Goal: Transaction & Acquisition: Purchase product/service

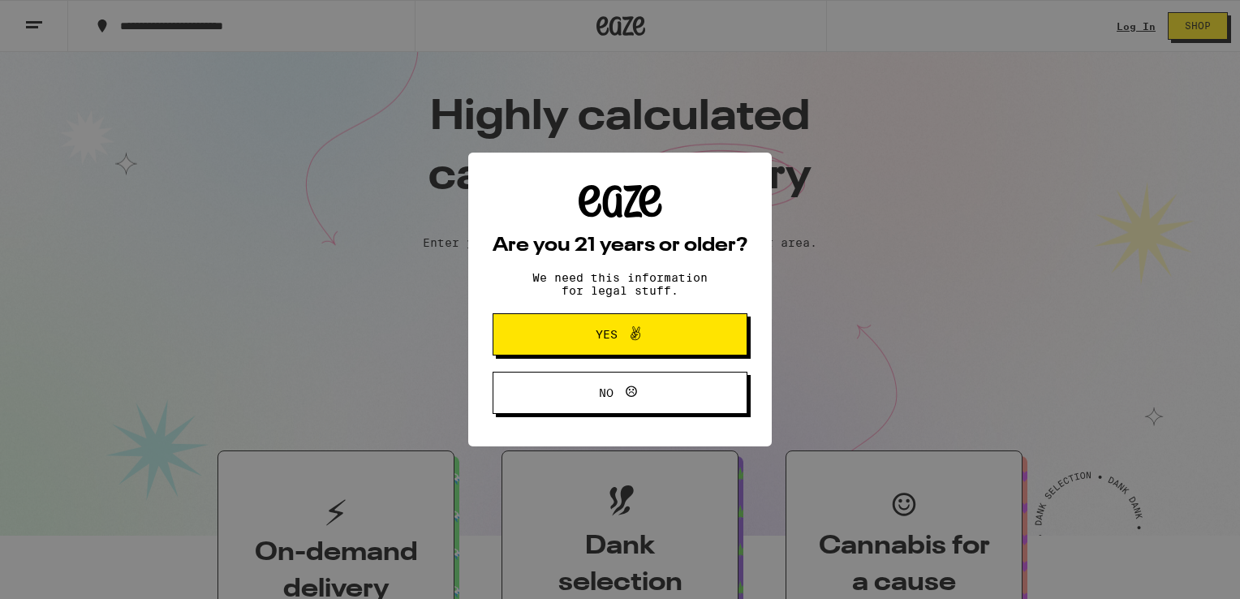
click at [617, 313] on div "Are you 21 years or older? We need this information for legal stuff. Yes No" at bounding box center [620, 300] width 255 height 230
click at [610, 329] on span "Yes" at bounding box center [607, 334] width 22 height 11
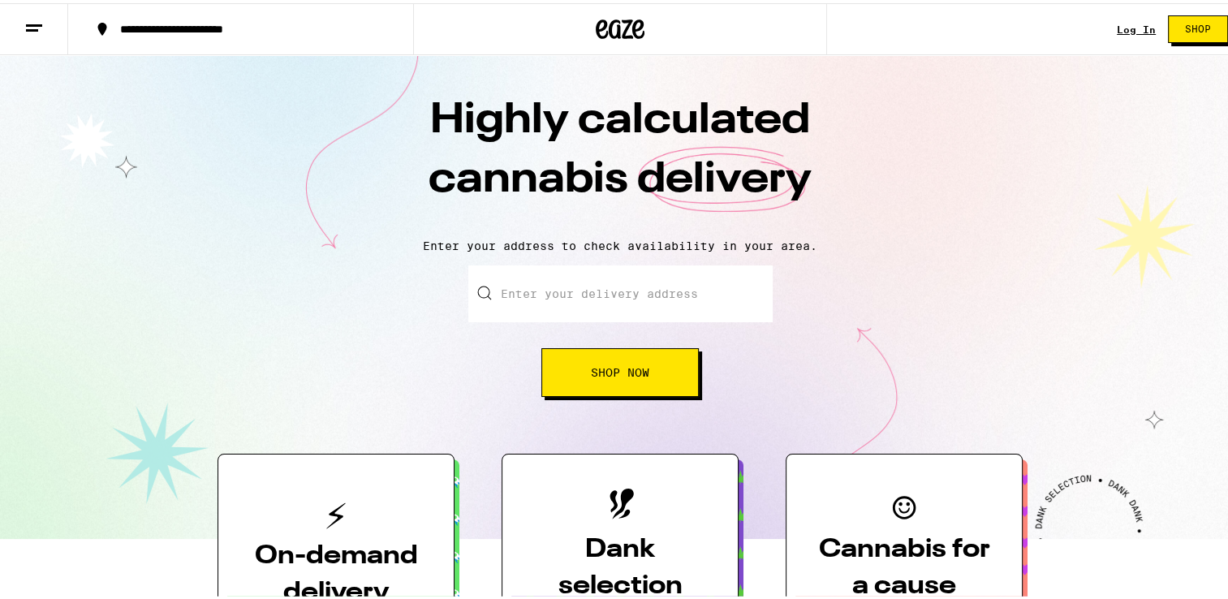
click at [614, 374] on span "Shop Now" at bounding box center [620, 369] width 58 height 11
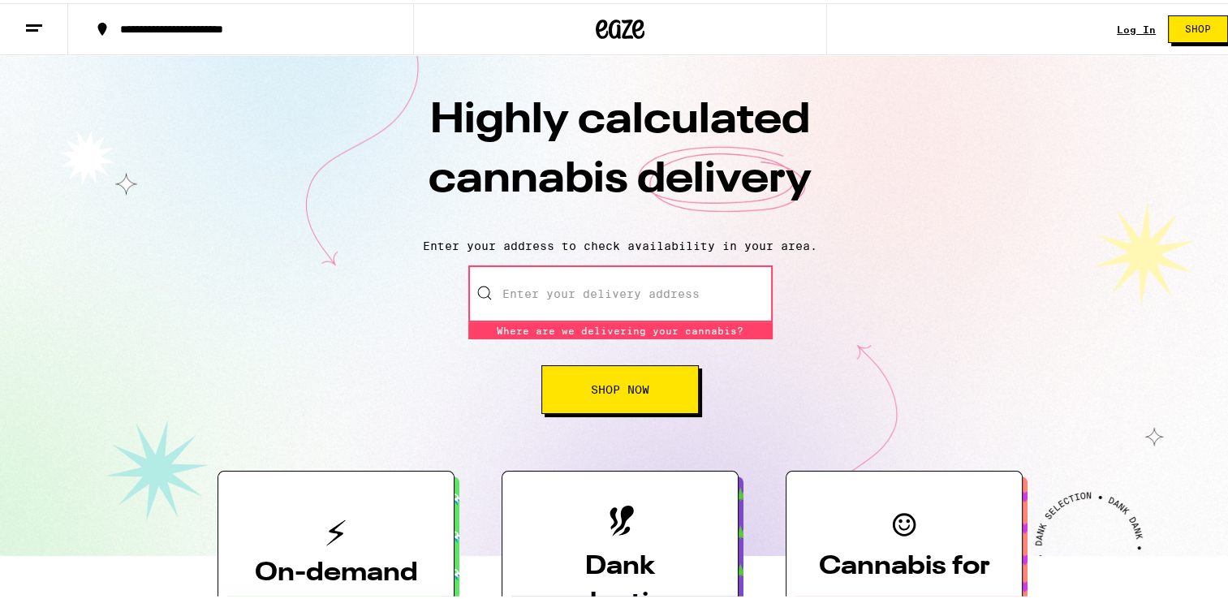
click at [544, 287] on input "Enter your delivery address" at bounding box center [620, 290] width 304 height 57
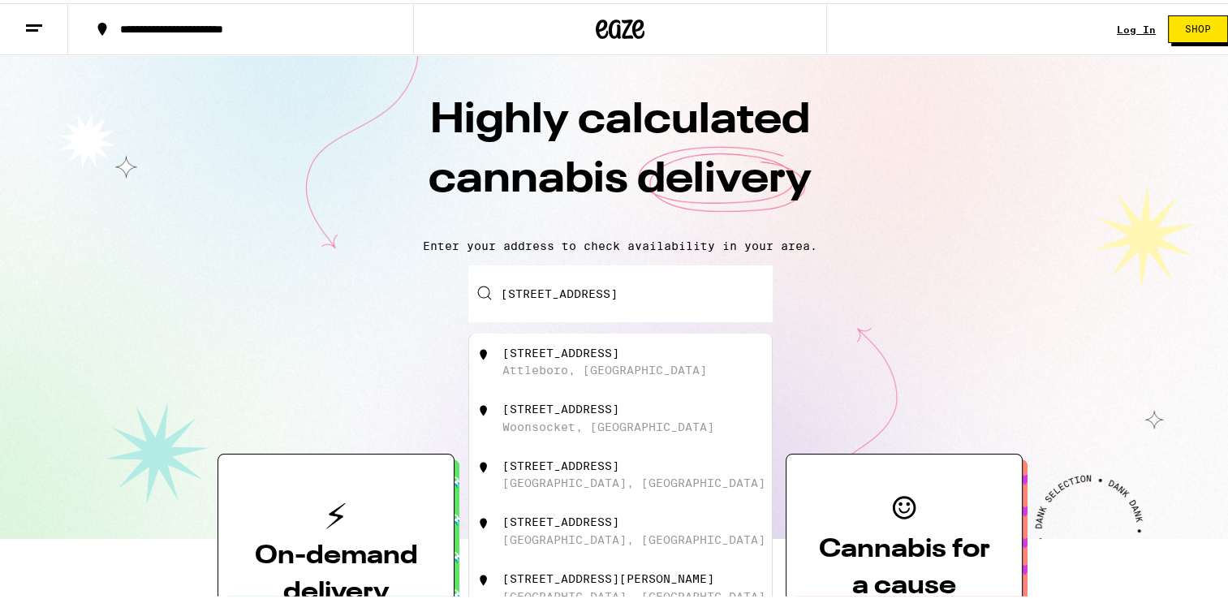
click at [534, 352] on div "[STREET_ADDRESS]" at bounding box center [560, 349] width 117 height 13
type input "[STREET_ADDRESS]"
